Goal: Transaction & Acquisition: Book appointment/travel/reservation

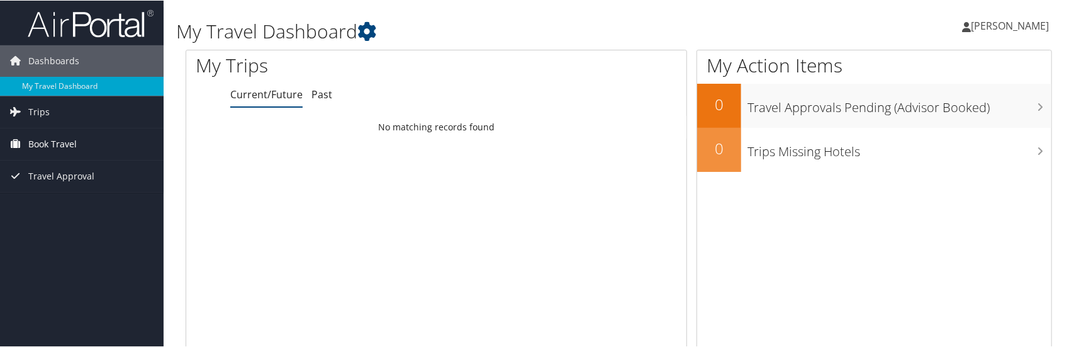
click at [40, 139] on span "Book Travel" at bounding box center [52, 143] width 48 height 31
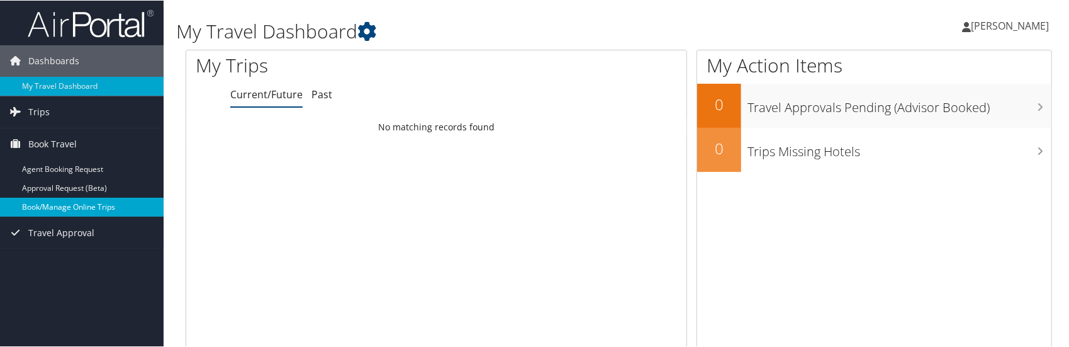
click at [72, 201] on link "Book/Manage Online Trips" at bounding box center [82, 206] width 164 height 19
